Goal: Feedback & Contribution: Contribute content

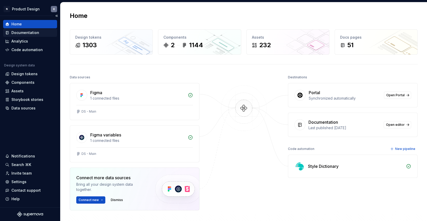
click at [28, 32] on div "Documentation" at bounding box center [25, 32] width 28 height 5
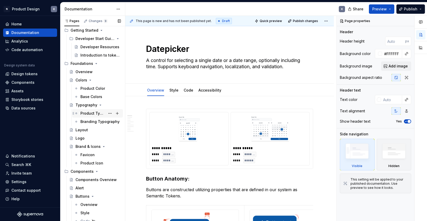
scroll to position [60, 0]
click at [82, 79] on div "Colors" at bounding box center [81, 80] width 12 height 5
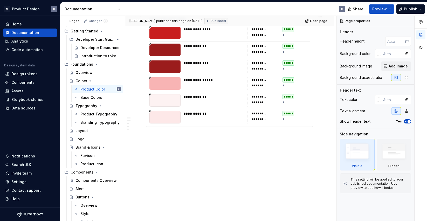
scroll to position [1131, 0]
click at [93, 98] on div "Base Colors" at bounding box center [91, 97] width 22 height 5
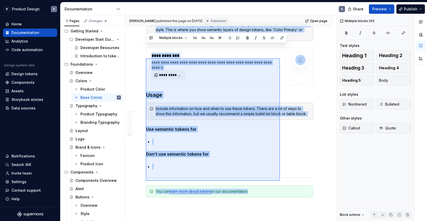
scroll to position [2492, 0]
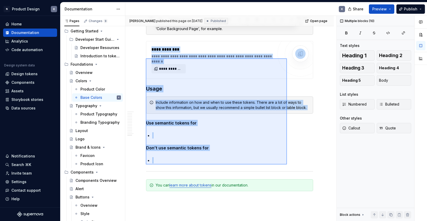
drag, startPoint x: 146, startPoint y: 82, endPoint x: 287, endPoint y: 164, distance: 163.1
click at [287, 164] on div "[PERSON_NAME] published this page on [DATE] Published Open page Colors Utilize …" at bounding box center [230, 118] width 211 height 205
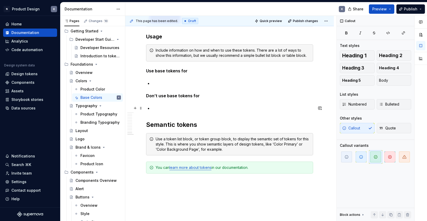
scroll to position [2364, 0]
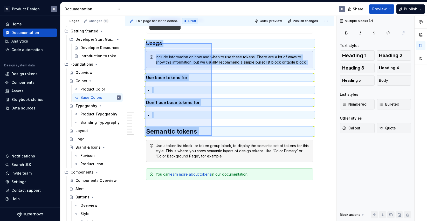
drag, startPoint x: 145, startPoint y: 43, endPoint x: 212, endPoint y: 137, distance: 115.4
click at [212, 137] on div "This page has been edited. Draft Quick preview Publish changes Colors Utilize o…" at bounding box center [230, 118] width 211 height 205
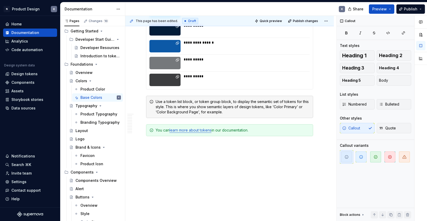
scroll to position [2306, 0]
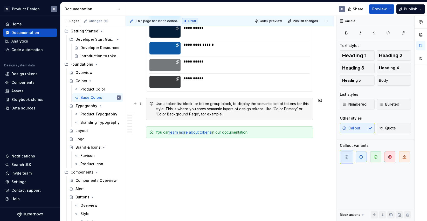
click at [150, 100] on div "Use a token list block, or token group block, to display the semantic set of to…" at bounding box center [229, 109] width 167 height 22
click at [140, 103] on span at bounding box center [141, 103] width 4 height 7
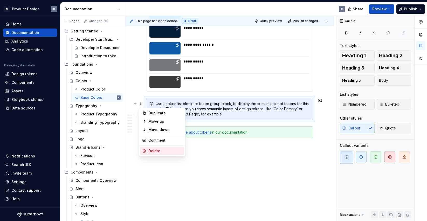
click at [150, 150] on div "Delete" at bounding box center [165, 150] width 34 height 5
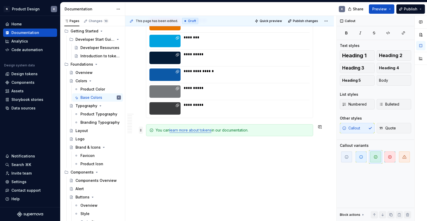
click at [141, 130] on span at bounding box center [141, 129] width 4 height 7
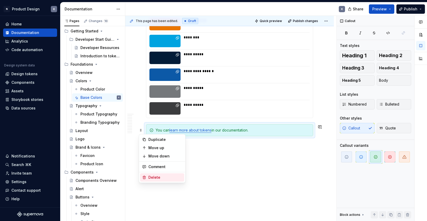
click at [153, 177] on div "Delete" at bounding box center [165, 177] width 34 height 5
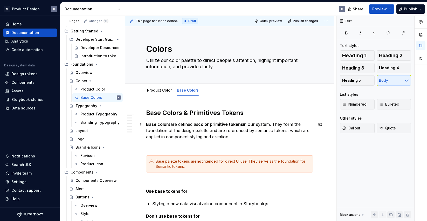
scroll to position [0, 0]
click at [298, 23] on span "Publish changes" at bounding box center [305, 21] width 25 height 4
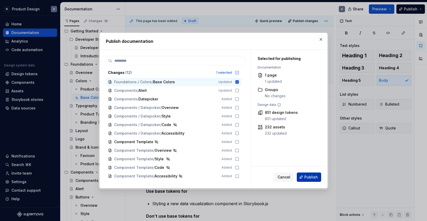
click at [303, 176] on button "Publish" at bounding box center [308, 176] width 24 height 9
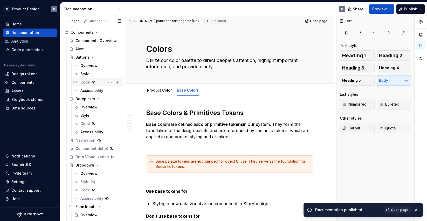
scroll to position [215, 0]
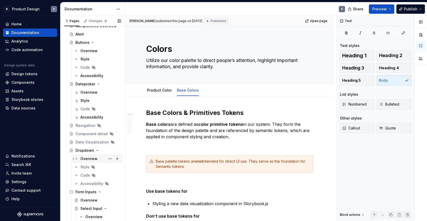
click at [84, 159] on div "Overview" at bounding box center [88, 158] width 17 height 5
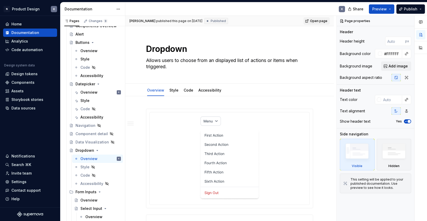
click at [322, 21] on span "Open page" at bounding box center [318, 21] width 17 height 4
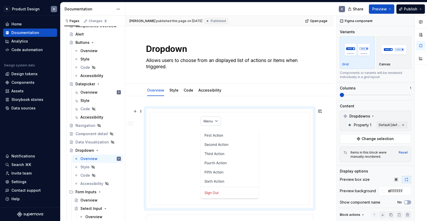
click at [273, 139] on div at bounding box center [230, 158] width 156 height 88
click at [383, 139] on span "Change selection" at bounding box center [377, 138] width 32 height 5
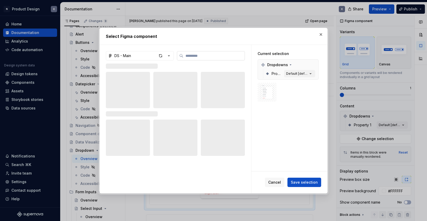
type textarea "*"
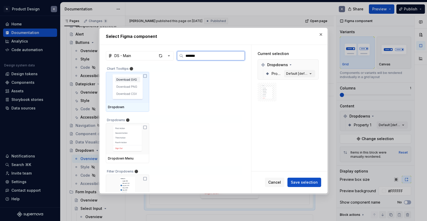
type input "********"
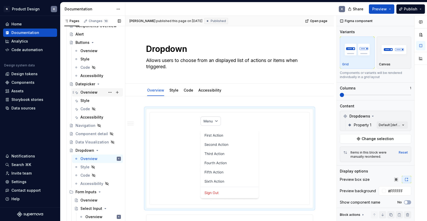
scroll to position [159, 0]
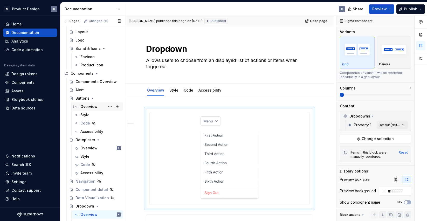
click at [91, 104] on div "Overview" at bounding box center [88, 106] width 17 height 5
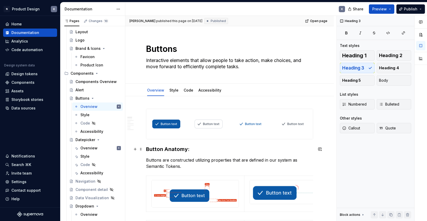
click at [161, 150] on h3 "Button Anatomy:" at bounding box center [229, 148] width 167 height 7
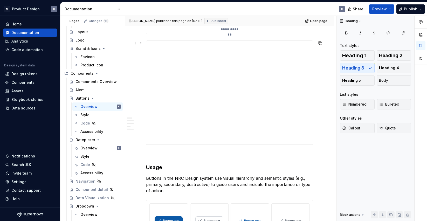
scroll to position [328, 0]
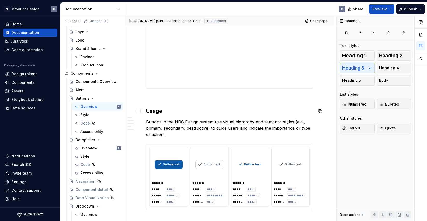
click at [155, 111] on h3 "Usage" at bounding box center [229, 110] width 167 height 7
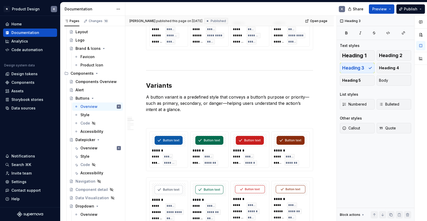
scroll to position [509, 0]
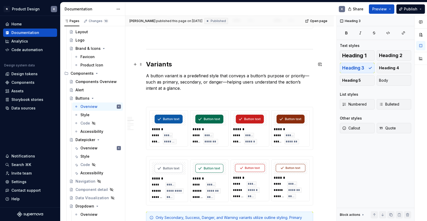
click at [156, 66] on h2 "Variants" at bounding box center [229, 64] width 167 height 8
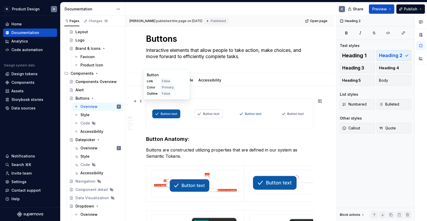
scroll to position [17, 0]
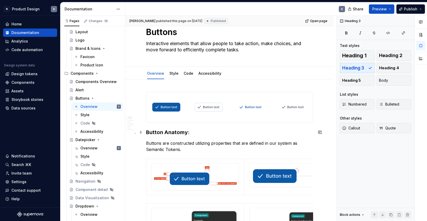
click at [167, 132] on h3 "Button Anatomy:" at bounding box center [229, 132] width 167 height 7
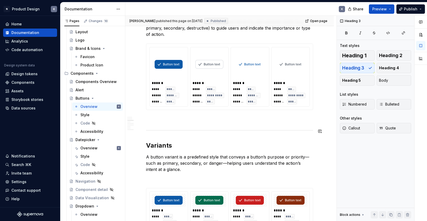
scroll to position [465, 0]
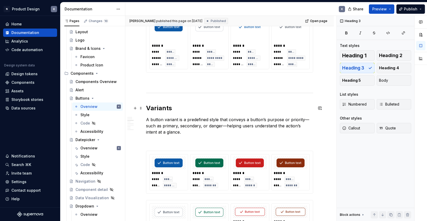
click at [157, 109] on h2 "Variants" at bounding box center [229, 108] width 167 height 8
click at [358, 68] on span "Heading 3" at bounding box center [353, 67] width 22 height 5
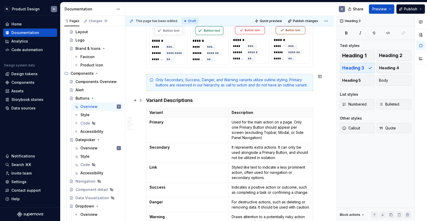
scroll to position [692, 0]
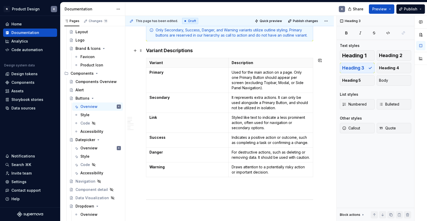
click at [184, 50] on h4 "Variant Descriptions" at bounding box center [229, 50] width 167 height 6
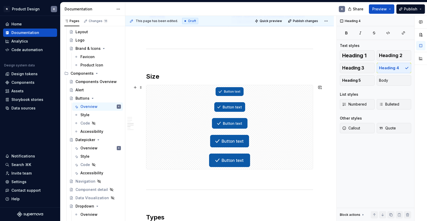
scroll to position [843, 0]
click at [156, 75] on h2 "Size" at bounding box center [229, 76] width 167 height 8
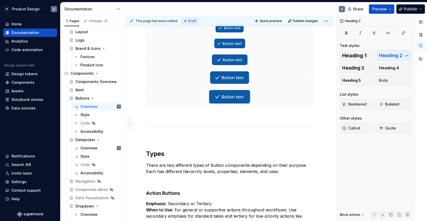
scroll to position [926, 0]
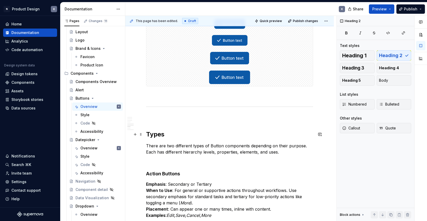
click at [159, 133] on h2 "Types" at bounding box center [229, 134] width 167 height 8
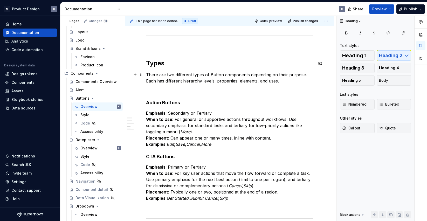
scroll to position [1028, 0]
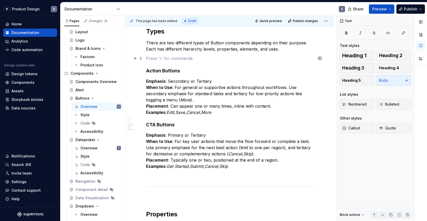
click at [190, 61] on p at bounding box center [229, 58] width 167 height 6
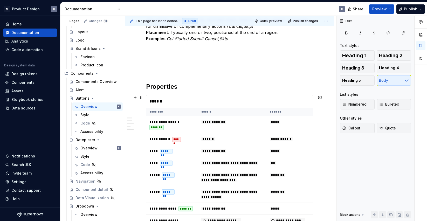
scroll to position [1164, 0]
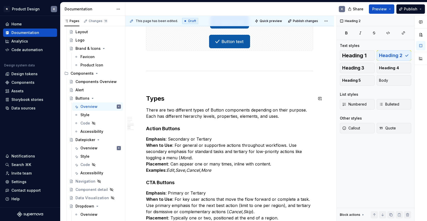
scroll to position [957, 0]
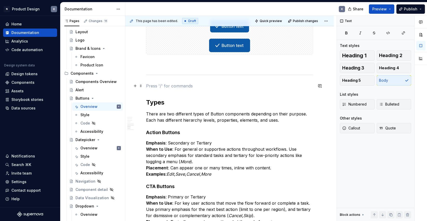
click at [174, 89] on p at bounding box center [229, 86] width 167 height 6
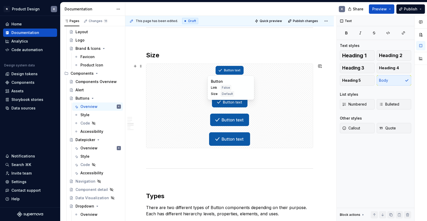
scroll to position [916, 0]
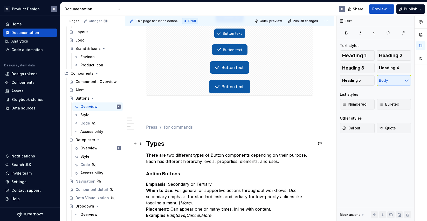
click at [159, 144] on h2 "Types" at bounding box center [229, 143] width 167 height 8
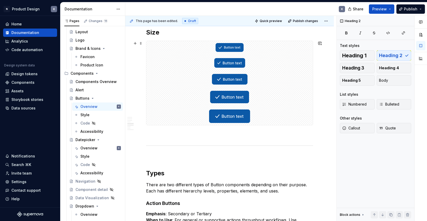
scroll to position [762, 0]
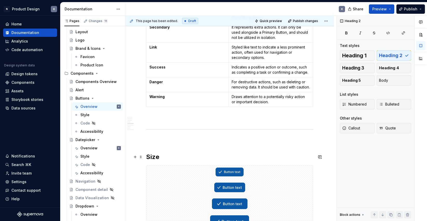
click at [153, 157] on h2 "Size" at bounding box center [229, 157] width 167 height 8
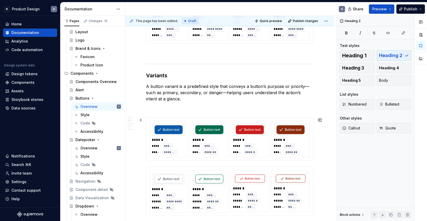
scroll to position [450, 0]
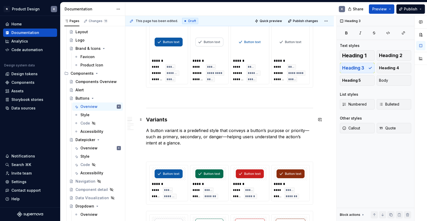
click at [158, 117] on h3 "Variants" at bounding box center [229, 119] width 167 height 7
click at [387, 54] on span "Heading 2" at bounding box center [390, 55] width 23 height 5
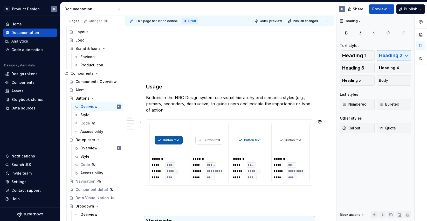
scroll to position [311, 0]
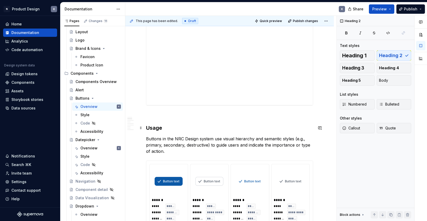
click at [157, 128] on h3 "Usage" at bounding box center [229, 127] width 167 height 7
click at [388, 55] on span "Heading 2" at bounding box center [390, 55] width 23 height 5
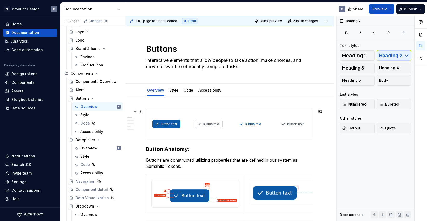
scroll to position [0, 0]
click at [169, 149] on h3 "Button Anatomy:" at bounding box center [229, 148] width 167 height 7
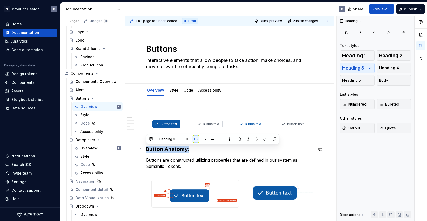
click at [169, 149] on h3 "Button Anatomy:" at bounding box center [229, 148] width 167 height 7
click at [386, 57] on span "Heading 2" at bounding box center [390, 55] width 23 height 5
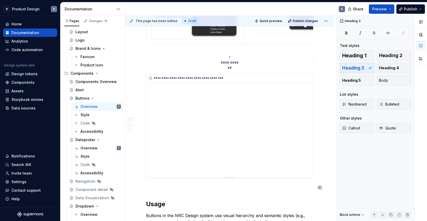
scroll to position [303, 0]
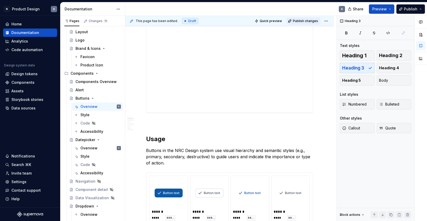
click at [313, 20] on span "Publish changes" at bounding box center [305, 21] width 25 height 4
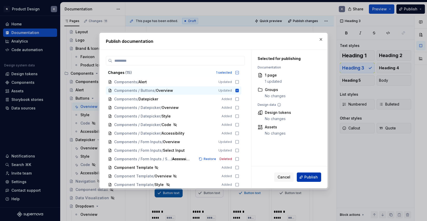
click at [310, 177] on span "Publish" at bounding box center [310, 176] width 13 height 5
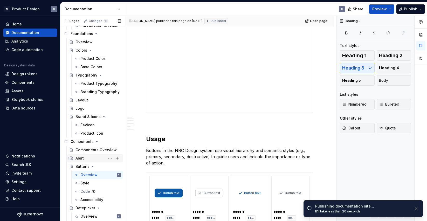
scroll to position [87, 0]
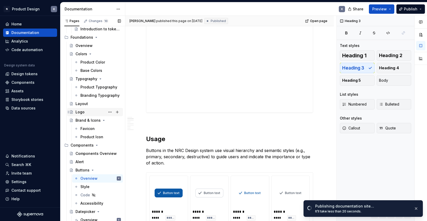
click at [90, 112] on div "Logo" at bounding box center [97, 111] width 45 height 7
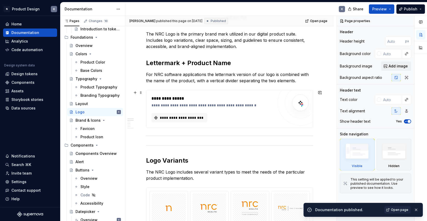
scroll to position [155, 0]
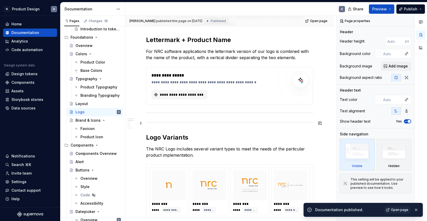
click at [179, 122] on hr at bounding box center [229, 122] width 167 height 0
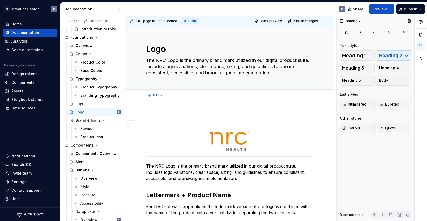
scroll to position [0, 0]
click at [312, 21] on span "Publish changes" at bounding box center [305, 21] width 25 height 4
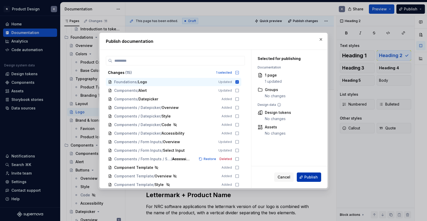
click at [305, 178] on button "Publish" at bounding box center [308, 176] width 24 height 9
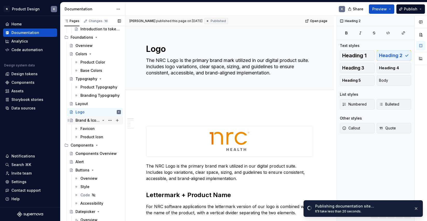
click at [94, 119] on div "Brand & Icons" at bounding box center [87, 120] width 25 height 5
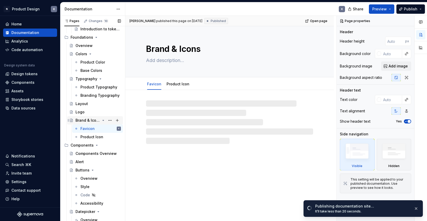
click at [94, 119] on div "Brand & Icons" at bounding box center [87, 120] width 25 height 5
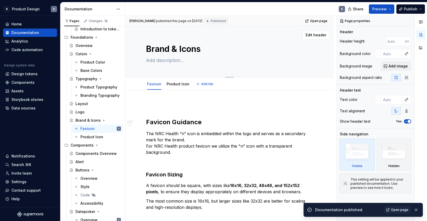
click at [176, 48] on textarea "Brand & Icons" at bounding box center [228, 49] width 167 height 12
drag, startPoint x: 170, startPoint y: 49, endPoint x: 203, endPoint y: 50, distance: 33.2
click at [203, 50] on textarea "Brand & Icons" at bounding box center [228, 49] width 167 height 12
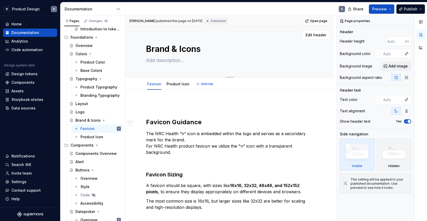
type textarea "*"
type textarea "Brand"
type textarea "*"
type textarea "Brand"
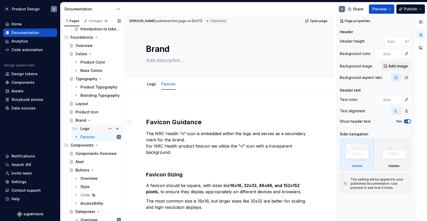
click at [89, 128] on div "Logo" at bounding box center [84, 128] width 9 height 5
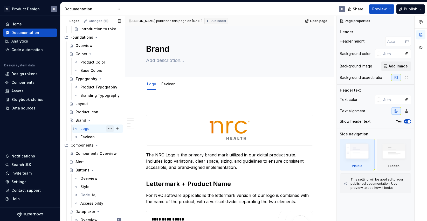
click at [110, 129] on button "Page tree" at bounding box center [109, 128] width 7 height 7
click at [91, 118] on div "Pages Changes 10 Add Accessibility guide for tree Page tree. Navigate the tree …" at bounding box center [92, 119] width 65 height 207
click at [381, 8] on span "Preview" at bounding box center [379, 8] width 15 height 5
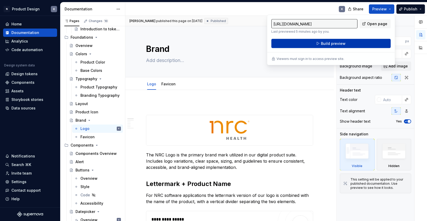
click at [341, 44] on span "Build preview" at bounding box center [333, 43] width 25 height 5
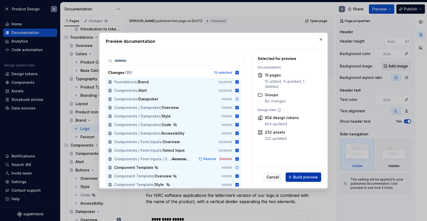
click at [309, 178] on span "Build preview" at bounding box center [305, 176] width 25 height 5
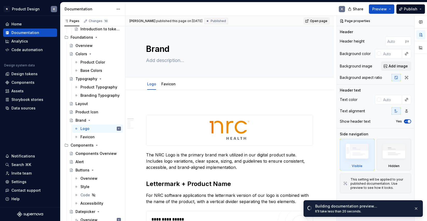
click at [316, 21] on span "Open page" at bounding box center [318, 21] width 17 height 4
click at [97, 20] on div "Changes 10" at bounding box center [99, 21] width 20 height 4
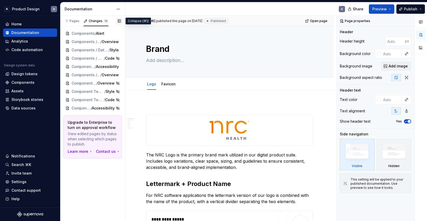
click at [119, 20] on button "button" at bounding box center [119, 20] width 7 height 7
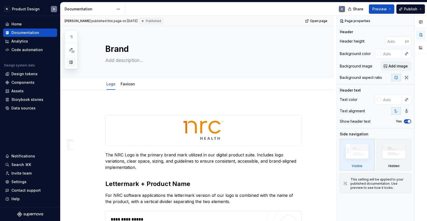
click at [70, 61] on button "button" at bounding box center [70, 62] width 9 height 9
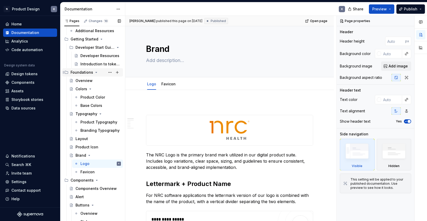
scroll to position [53, 0]
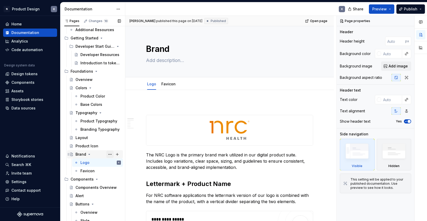
click at [110, 154] on button "Page tree" at bounding box center [109, 154] width 7 height 7
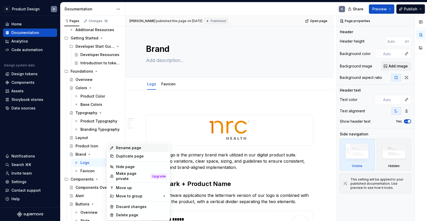
click at [122, 147] on div "Rename page" at bounding box center [141, 147] width 51 height 5
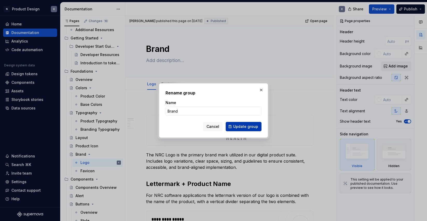
click at [236, 128] on span "Update group" at bounding box center [245, 126] width 25 height 5
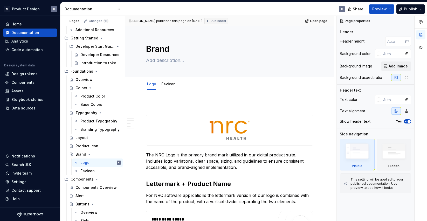
click at [0, 221] on nordpass-portal at bounding box center [0, 221] width 0 height 0
click at [407, 9] on span "Publish" at bounding box center [410, 8] width 13 height 5
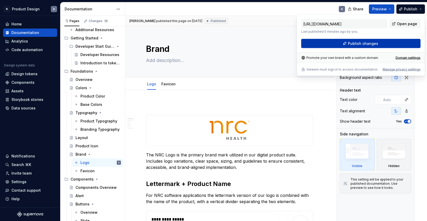
click at [371, 43] on span "Publish changes" at bounding box center [363, 43] width 30 height 5
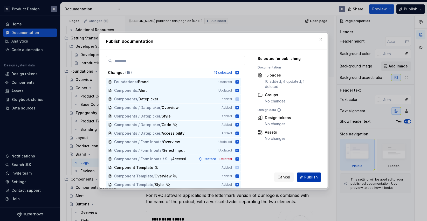
click at [307, 175] on span "Publish" at bounding box center [310, 176] width 13 height 5
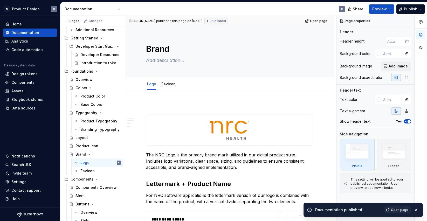
type textarea "*"
click at [397, 209] on span "Open page" at bounding box center [399, 210] width 17 height 4
